Goal: Check status: Check status

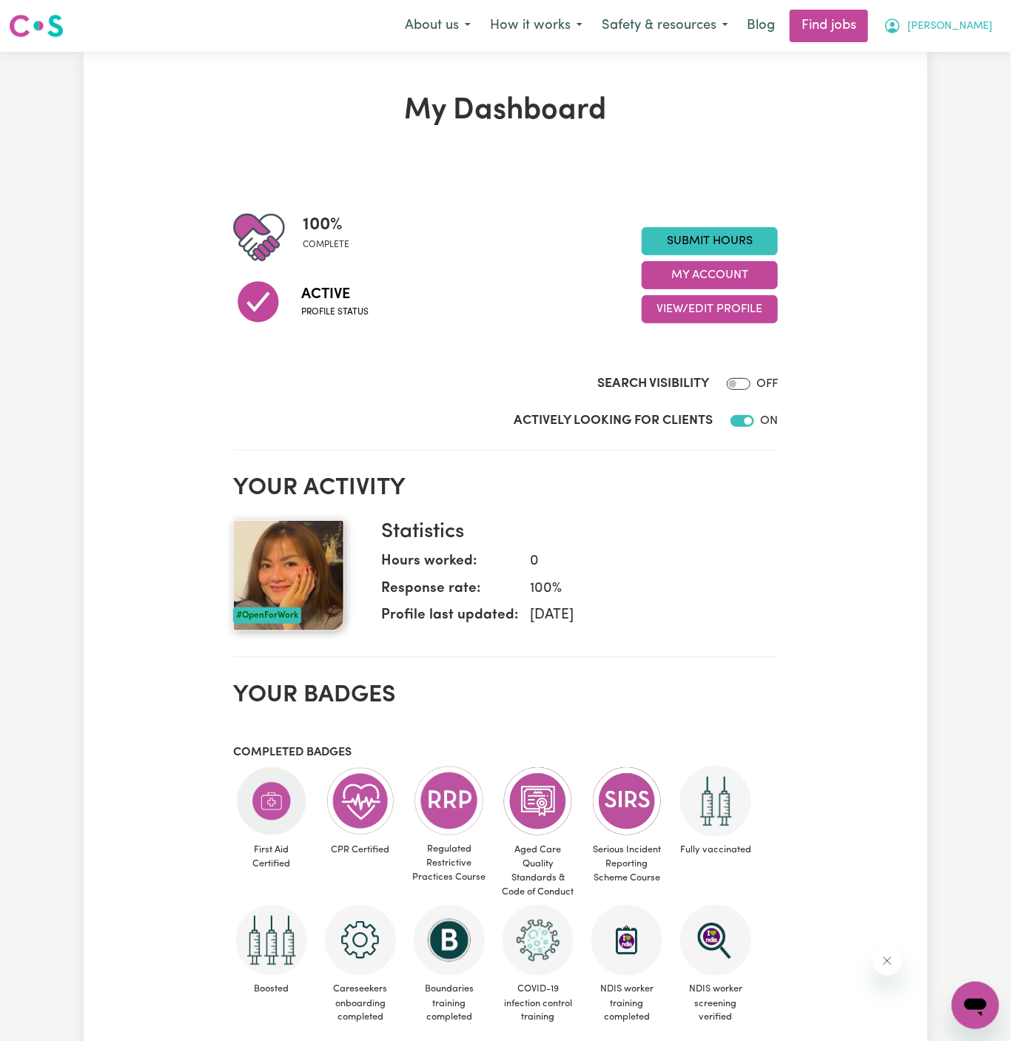
click at [991, 19] on span "[PERSON_NAME]" at bounding box center [949, 27] width 85 height 16
click at [969, 53] on link "My Account" at bounding box center [942, 58] width 117 height 28
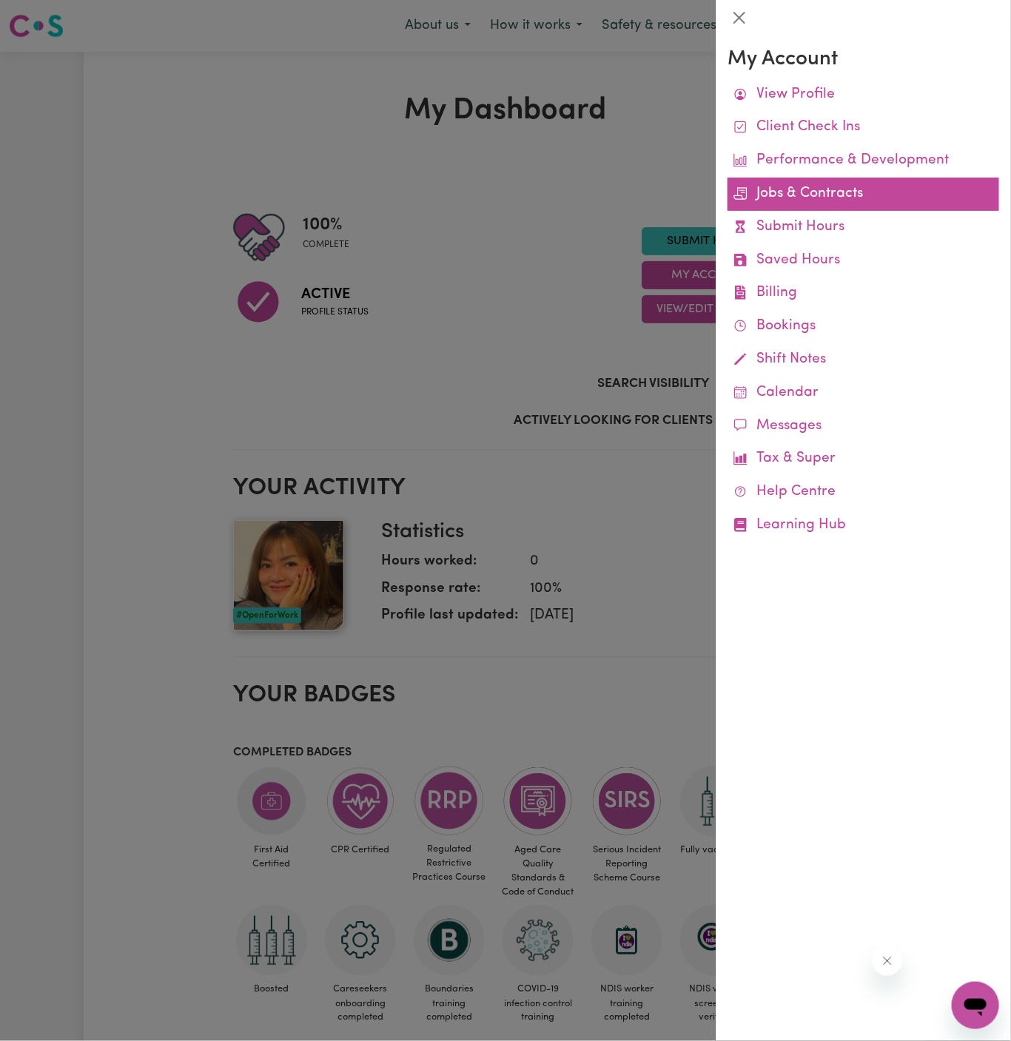
click at [833, 188] on link "Jobs & Contracts" at bounding box center [864, 194] width 272 height 33
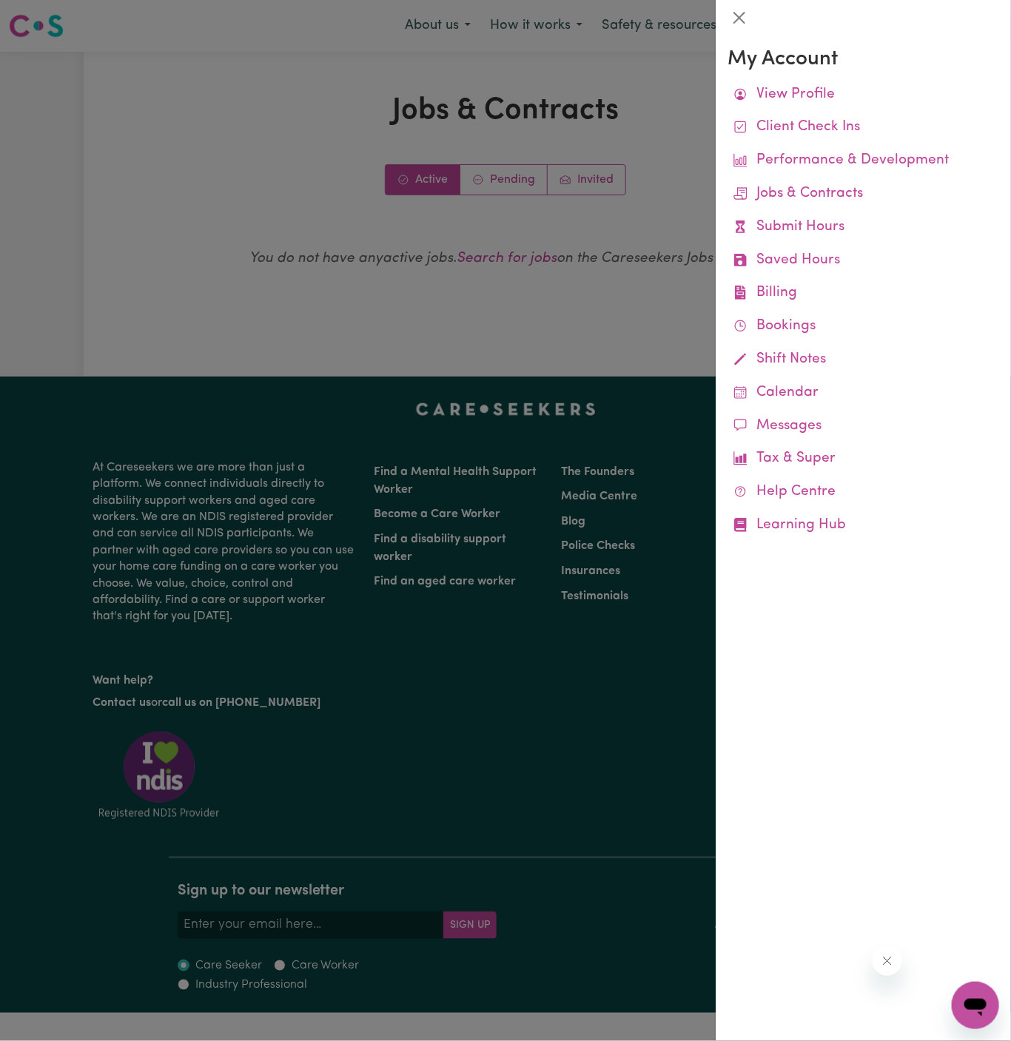
click at [552, 292] on div at bounding box center [505, 520] width 1011 height 1041
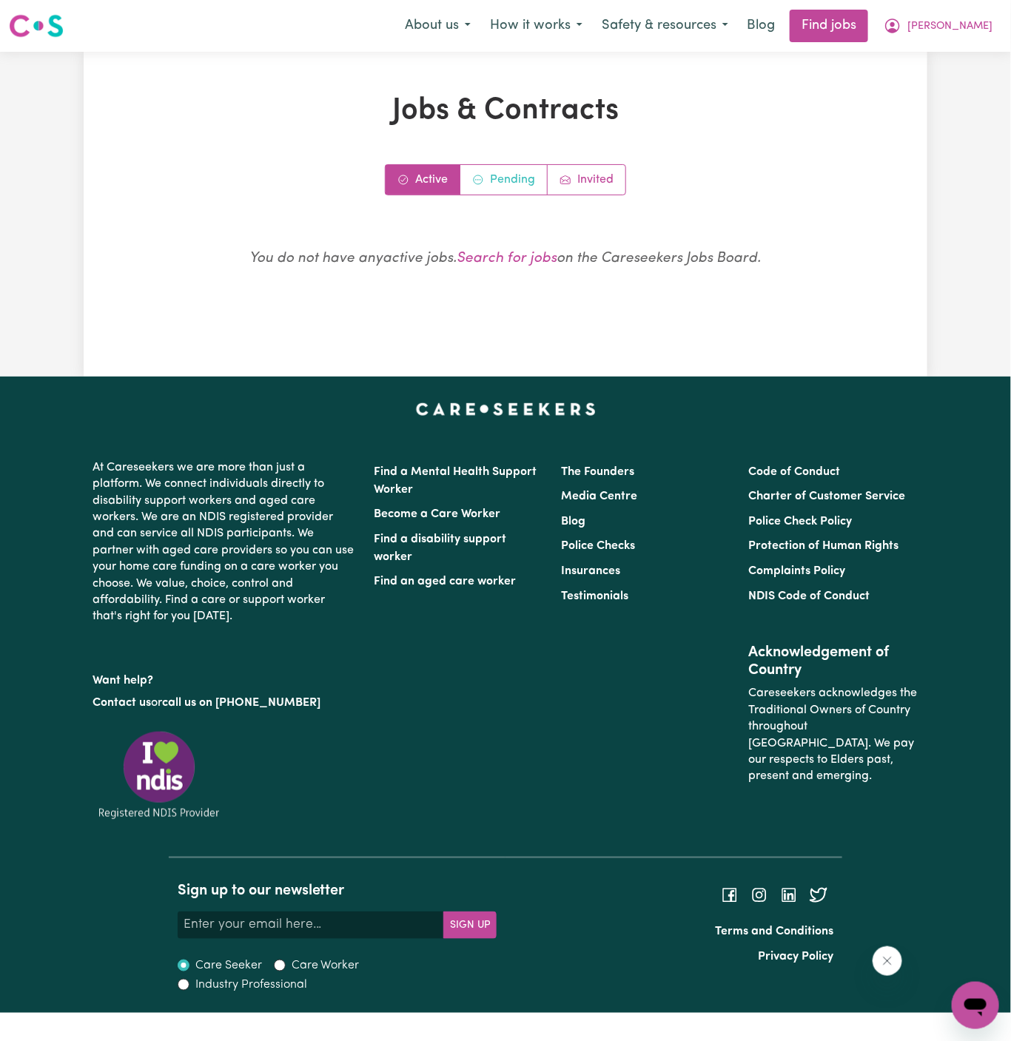
click at [503, 174] on link "Pending" at bounding box center [503, 180] width 87 height 30
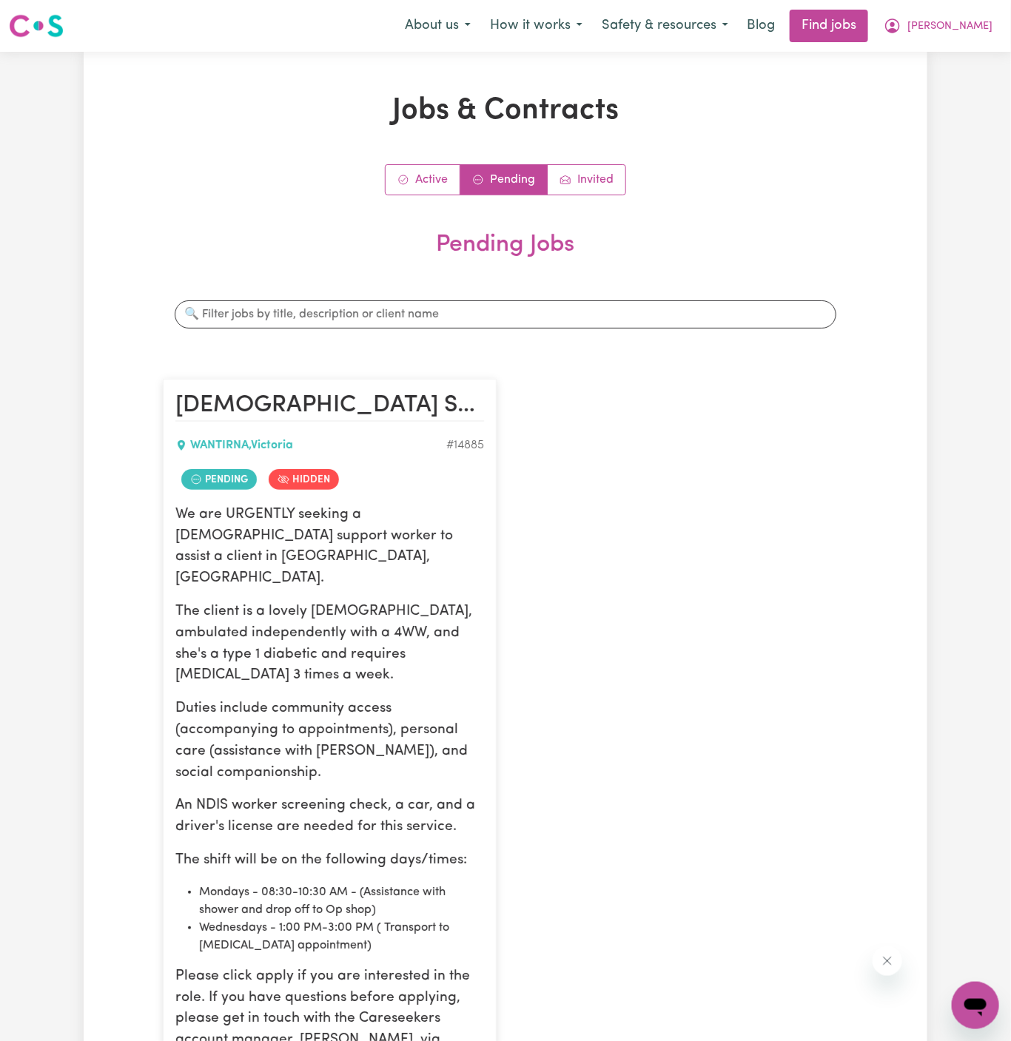
scroll to position [347, 0]
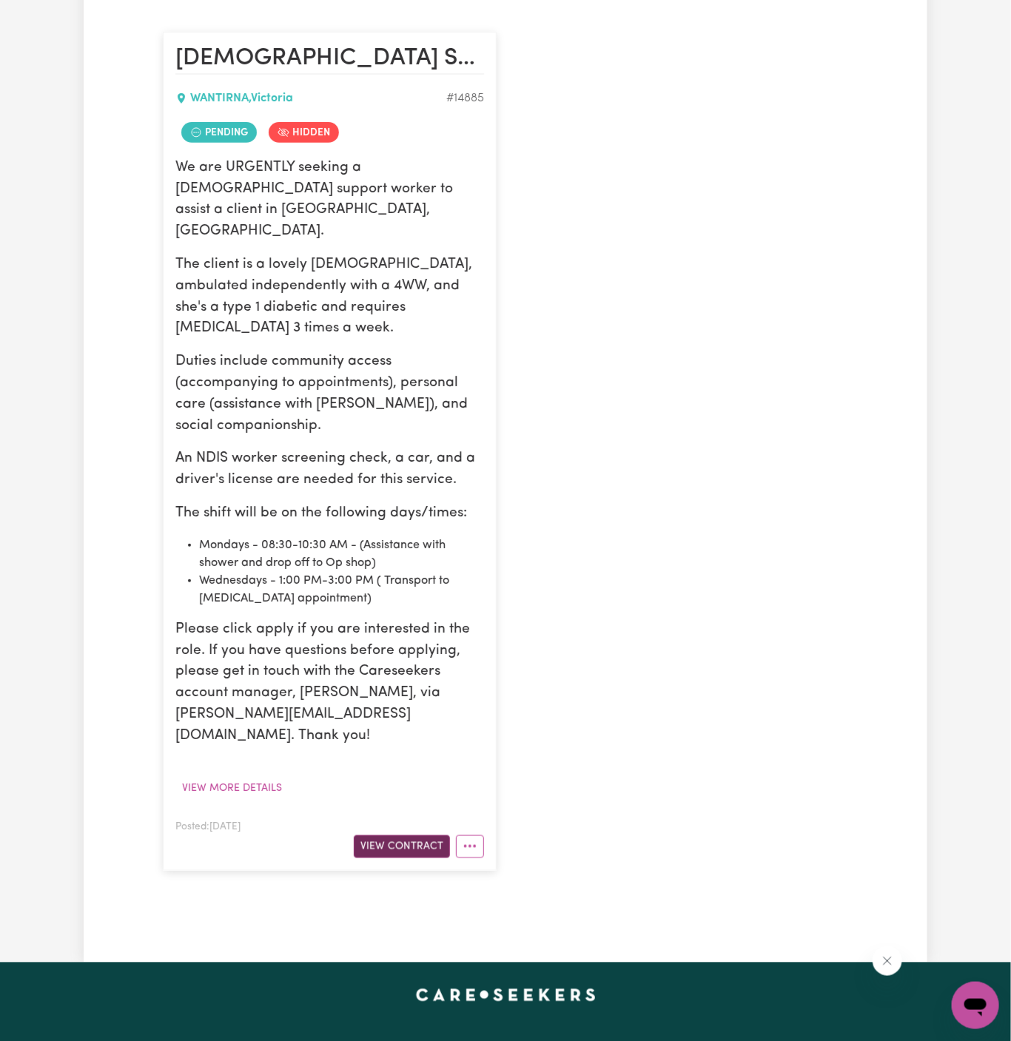
click at [416, 836] on button "View Contract" at bounding box center [402, 847] width 96 height 23
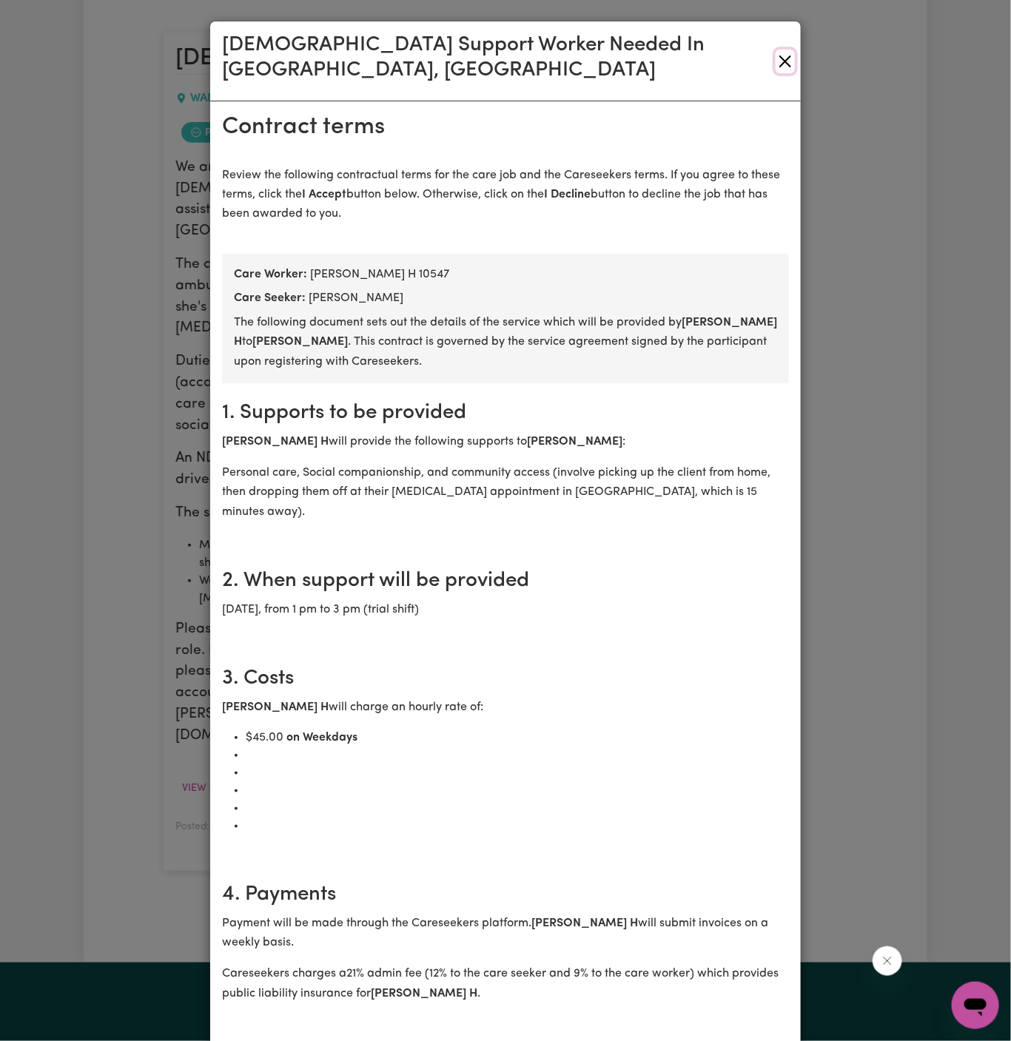
click at [777, 50] on button "Close" at bounding box center [785, 62] width 19 height 24
